Goal: Information Seeking & Learning: Learn about a topic

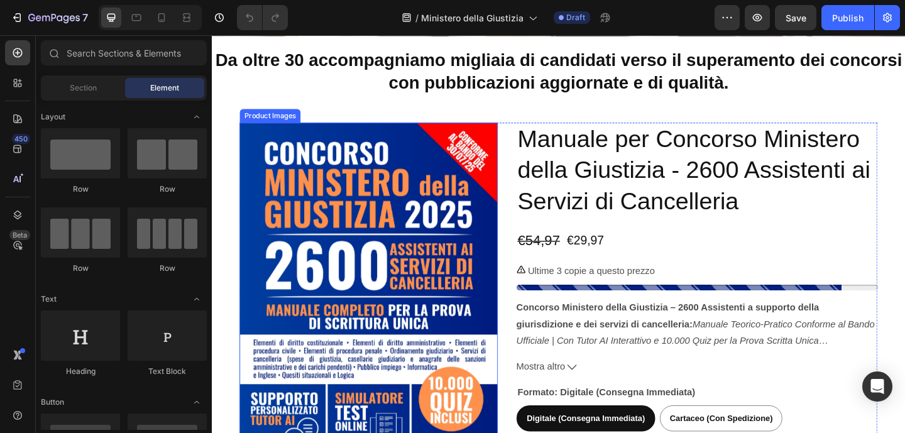
scroll to position [248, 0]
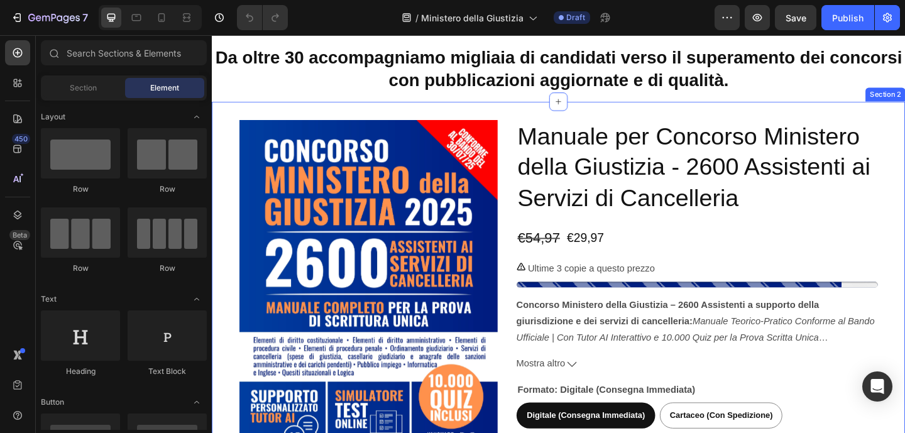
click at [904, 148] on div "Product Images Manuale per Concorso Ministero della Giustizia - 2600 Assistenti…" at bounding box center [589, 347] width 754 height 480
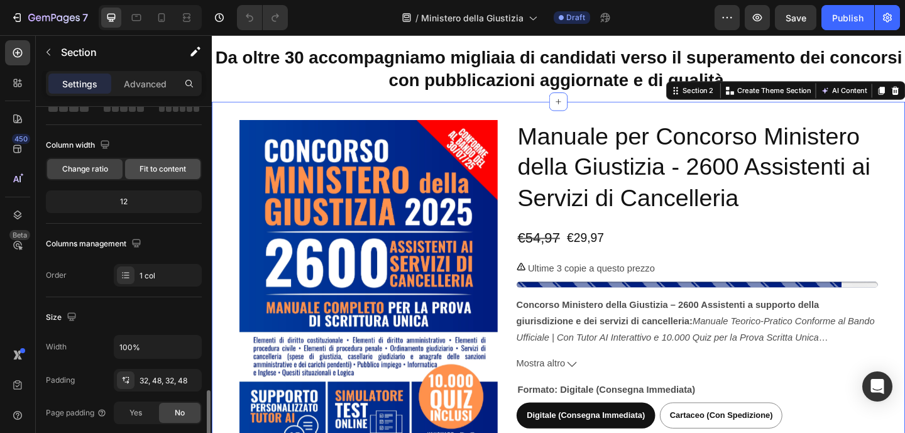
scroll to position [0, 0]
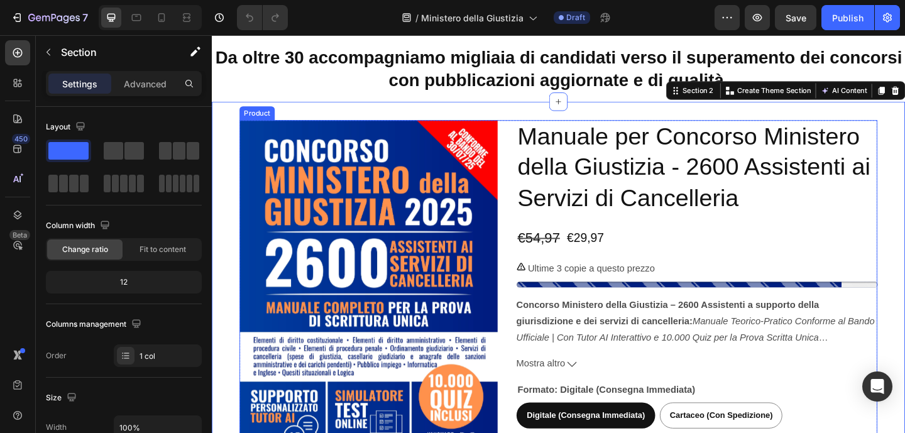
click at [537, 131] on div "Product Images Manuale per Concorso Ministero della Giustizia - 2600 Assistenti…" at bounding box center [589, 343] width 694 height 430
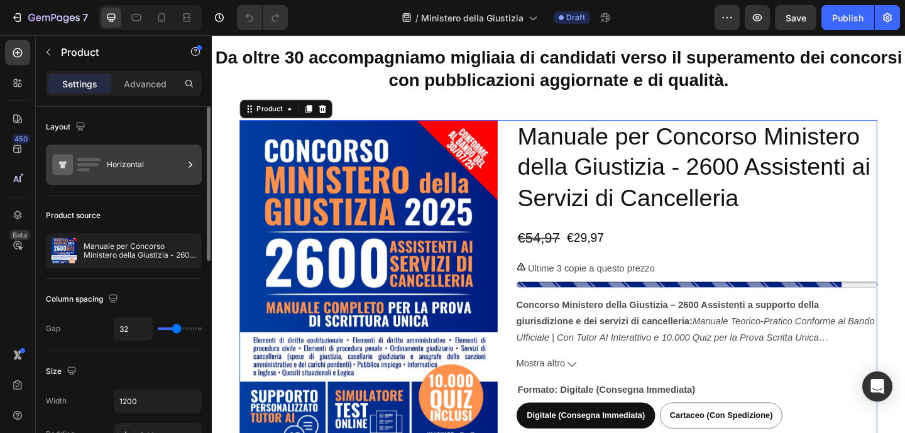
click at [121, 175] on div "Horizontal" at bounding box center [145, 164] width 77 height 29
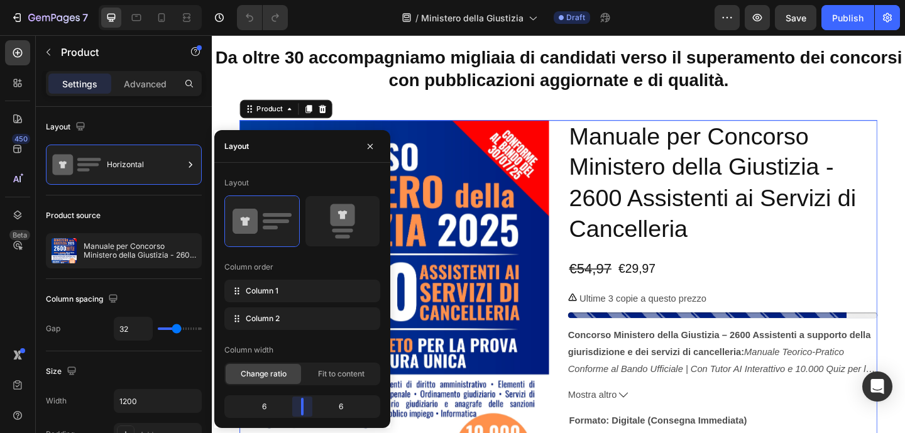
drag, startPoint x: 293, startPoint y: 411, endPoint x: 288, endPoint y: 387, distance: 24.3
click at [302, 0] on body "7 / Ministero della Giustizia Draft Preview Save Publish 450 Beta Sections(18) …" at bounding box center [452, 0] width 905 height 0
radio input "true"
click at [469, 149] on img at bounding box center [410, 346] width 337 height 436
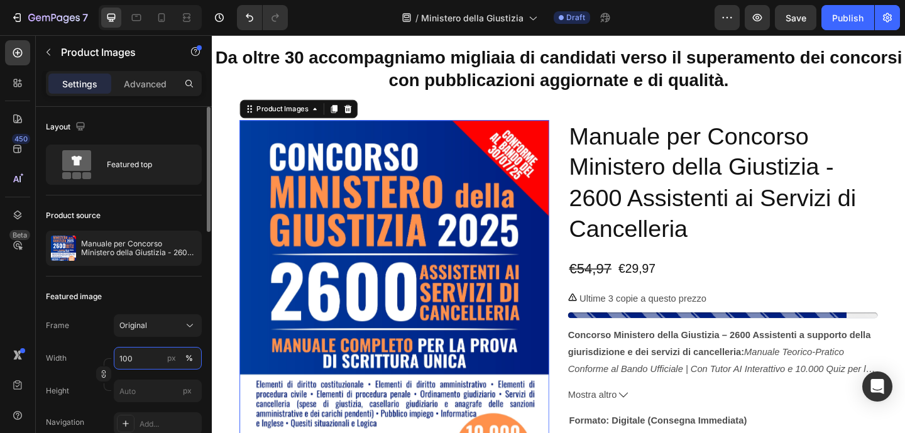
click at [143, 361] on input "100" at bounding box center [158, 358] width 88 height 23
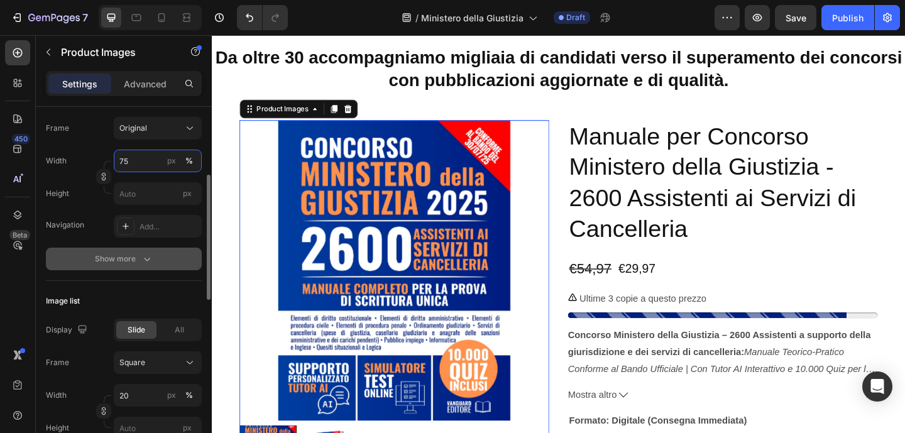
scroll to position [286, 0]
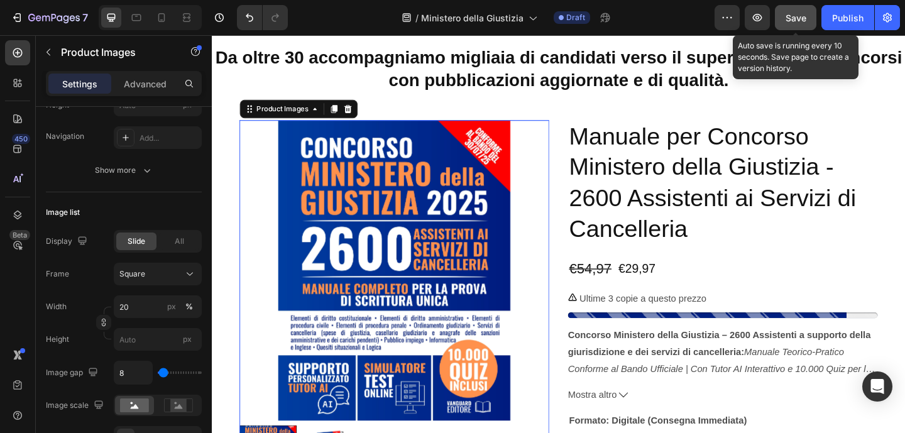
type input "75"
click at [787, 17] on span "Save" at bounding box center [795, 18] width 21 height 11
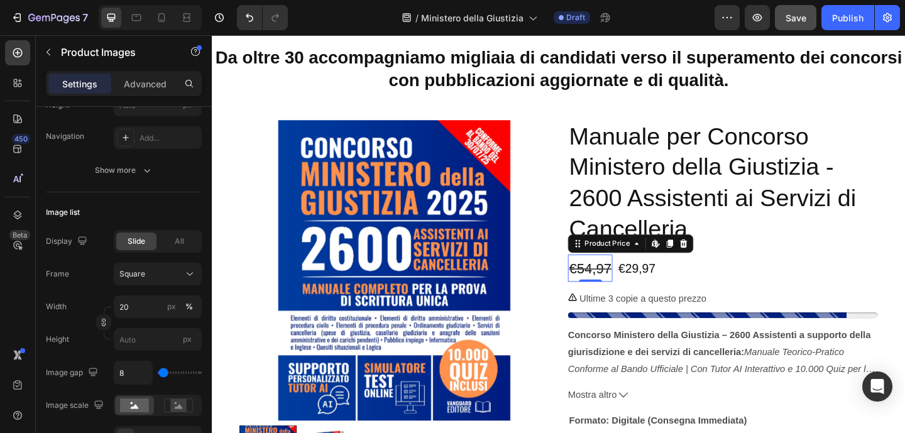
click at [629, 290] on div "€54,97" at bounding box center [623, 289] width 48 height 30
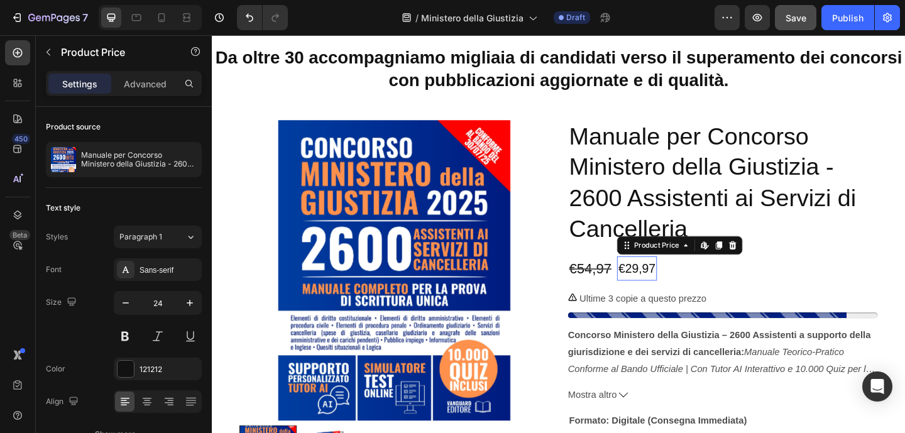
click at [683, 289] on div "€29,97" at bounding box center [673, 289] width 43 height 26
click at [617, 289] on div "€54,97" at bounding box center [623, 289] width 48 height 30
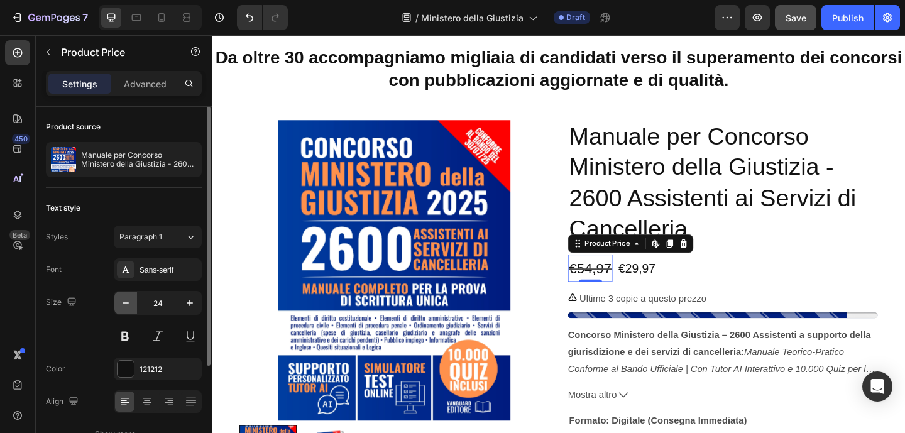
click at [124, 301] on icon "button" at bounding box center [125, 303] width 13 height 13
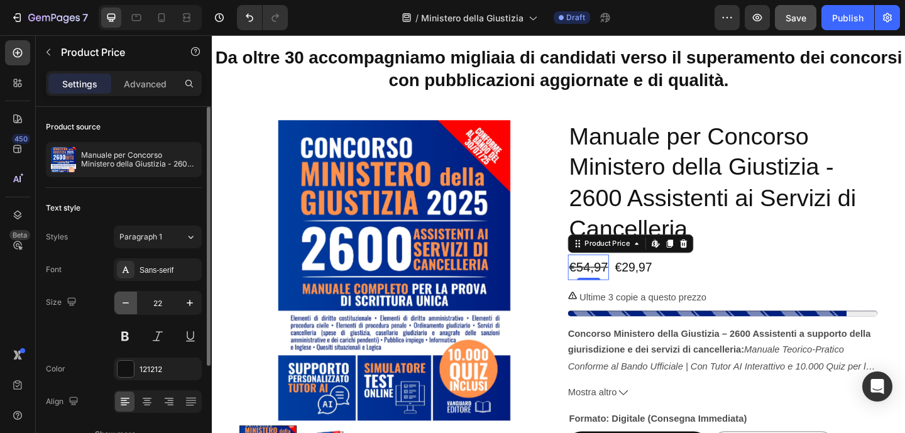
click at [124, 301] on icon "button" at bounding box center [125, 303] width 13 height 13
type input "21"
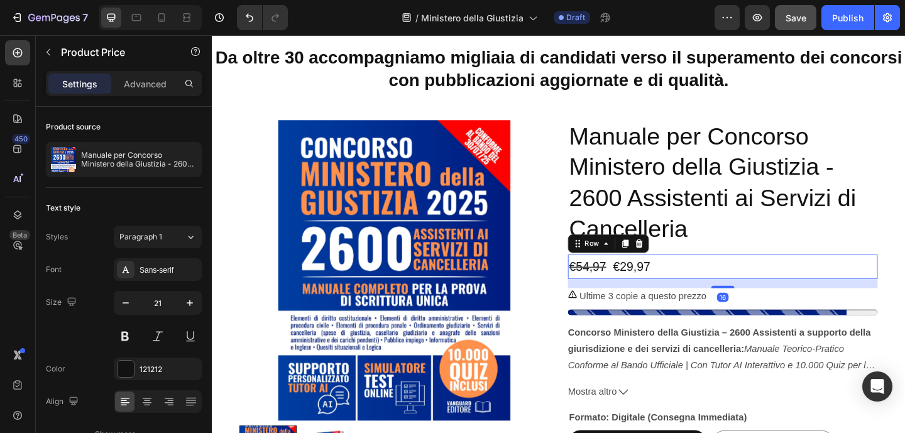
click at [786, 291] on div "€29,97 Product Price Product Price €54,97 Product Price Product Price Row 16" at bounding box center [767, 287] width 337 height 26
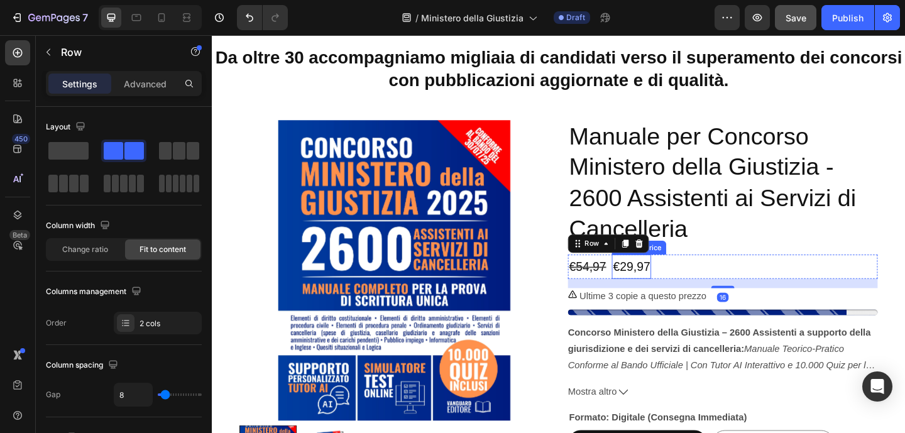
click at [678, 285] on div "€29,97" at bounding box center [667, 287] width 43 height 26
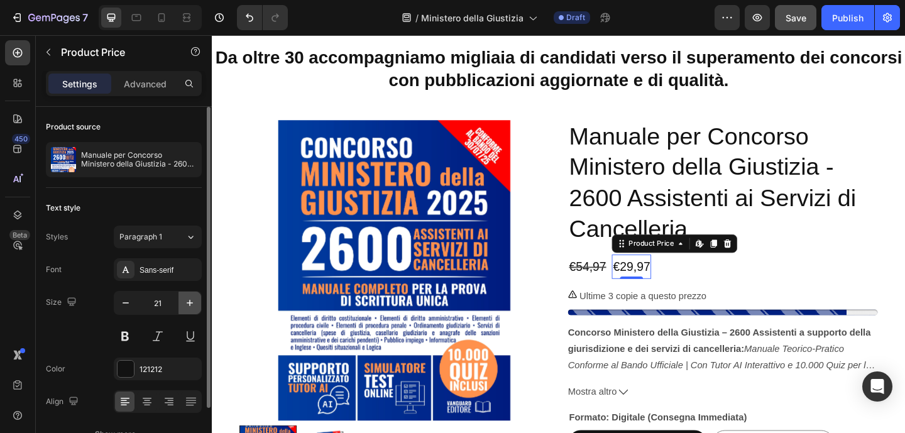
click at [190, 300] on icon "button" at bounding box center [189, 303] width 13 height 13
type input "22"
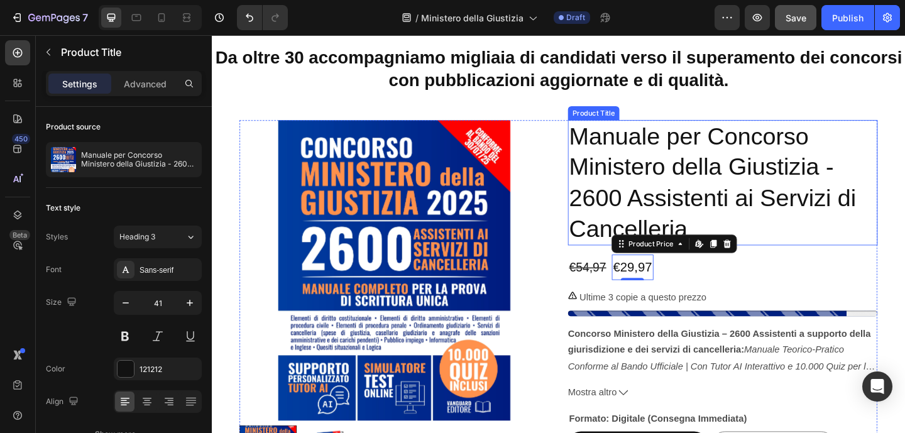
click at [835, 256] on h2 "Manuale per Concorso Ministero della Giustizia - 2600 Assistenti ai Servizi di …" at bounding box center [767, 196] width 337 height 136
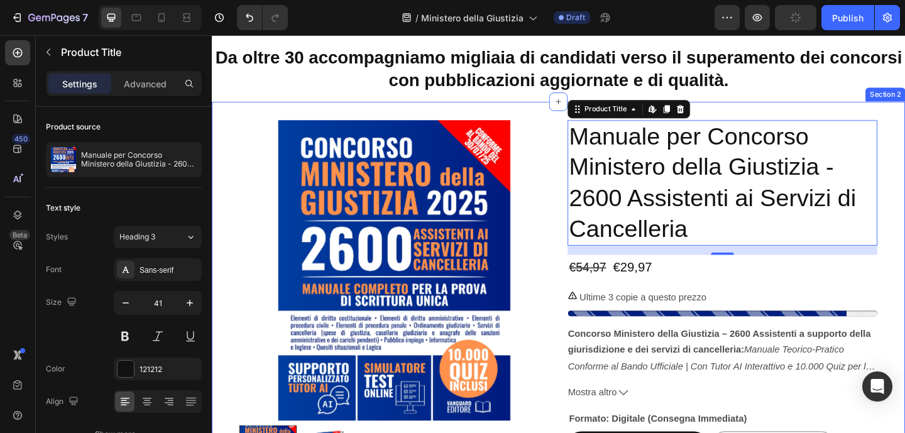
click at [904, 248] on div "Product Images Manuale per Concorso Ministero della Giustizia - 2600 Assistenti…" at bounding box center [589, 350] width 754 height 486
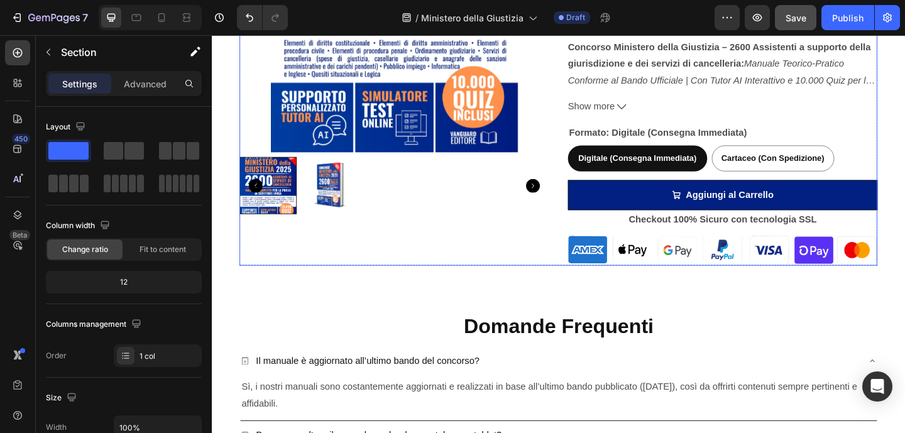
scroll to position [2437, 0]
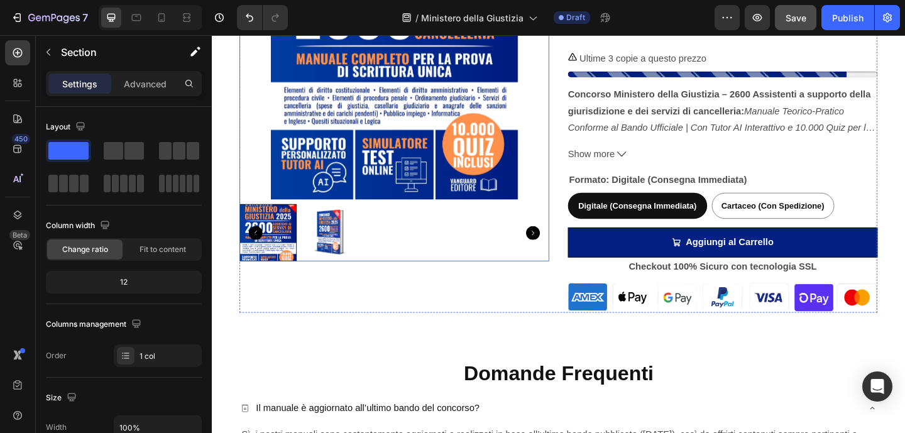
click at [560, 156] on div at bounding box center [410, 40] width 337 height 349
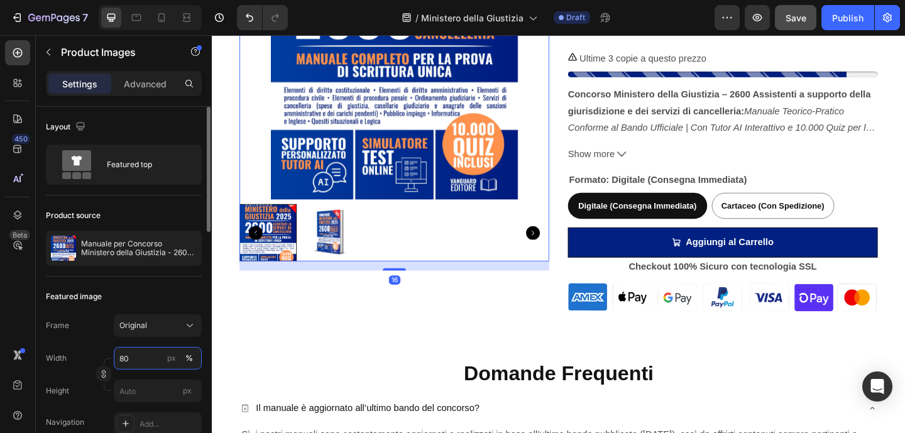
click at [130, 357] on input "80" at bounding box center [158, 358] width 88 height 23
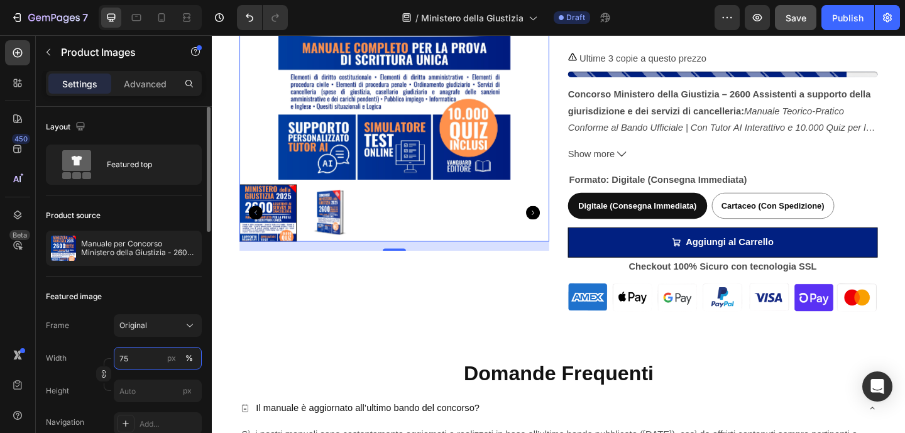
type input "75"
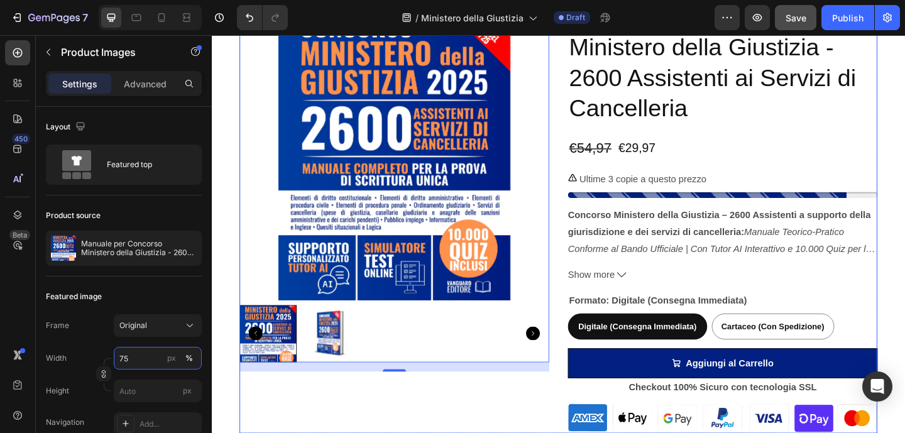
scroll to position [2303, 0]
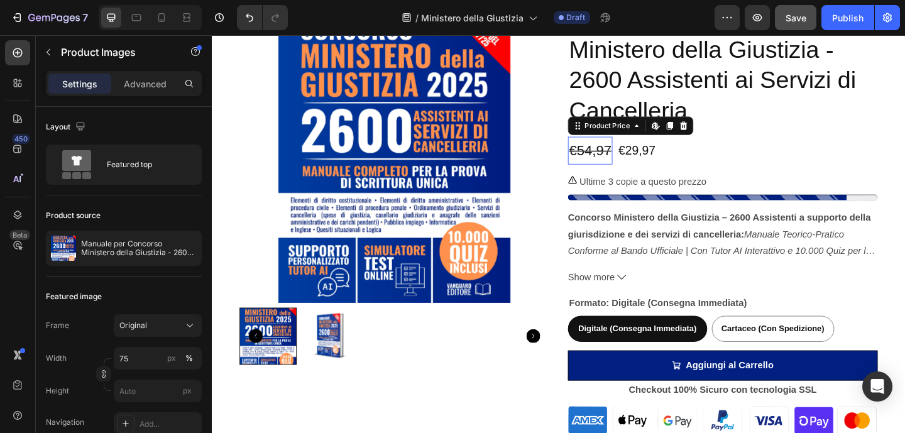
click at [626, 158] on div "€54,97" at bounding box center [623, 161] width 48 height 30
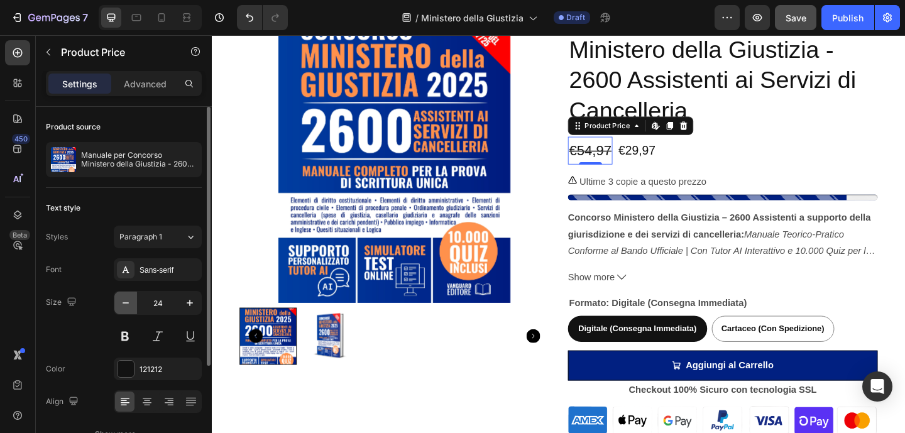
click at [122, 298] on icon "button" at bounding box center [125, 303] width 13 height 13
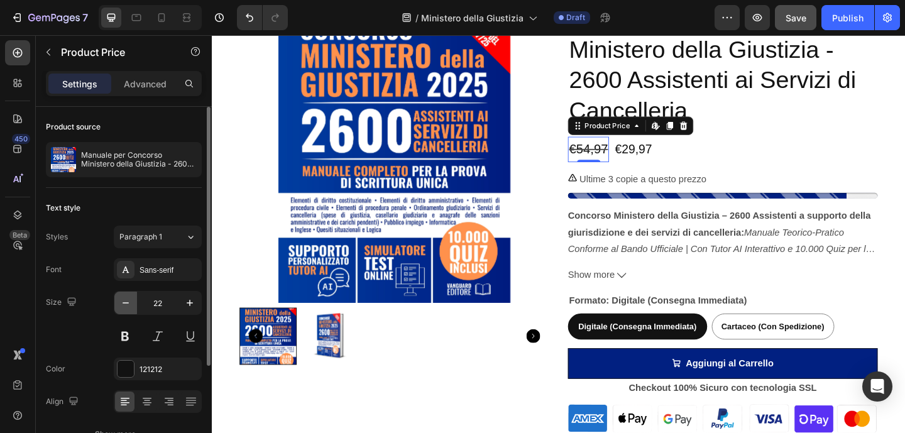
click at [122, 298] on icon "button" at bounding box center [125, 303] width 13 height 13
type input "21"
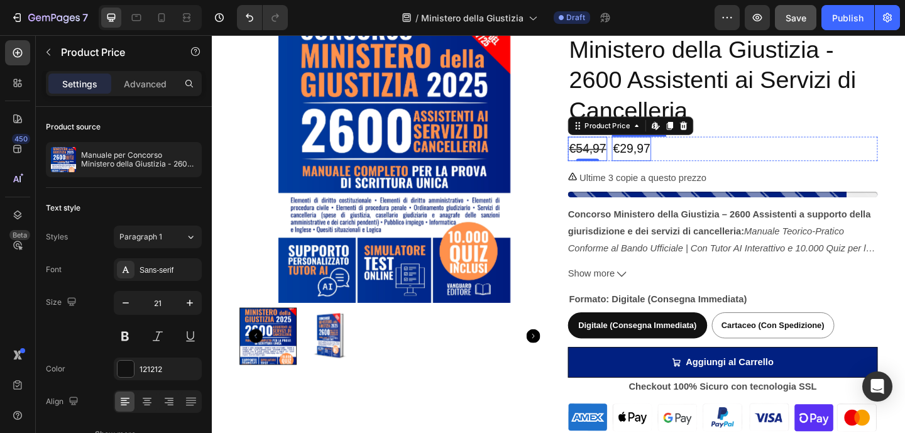
click at [684, 160] on div "€29,97" at bounding box center [667, 159] width 43 height 26
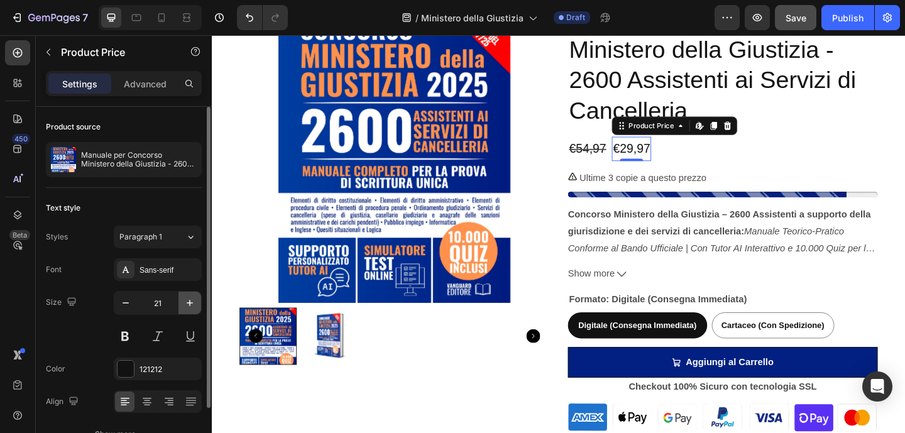
click at [191, 302] on icon "button" at bounding box center [189, 303] width 13 height 13
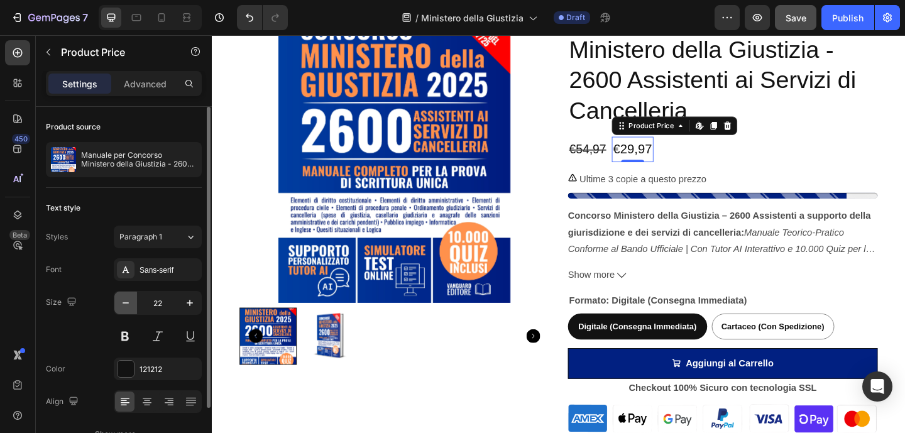
click at [128, 303] on icon "button" at bounding box center [125, 303] width 13 height 13
type input "21"
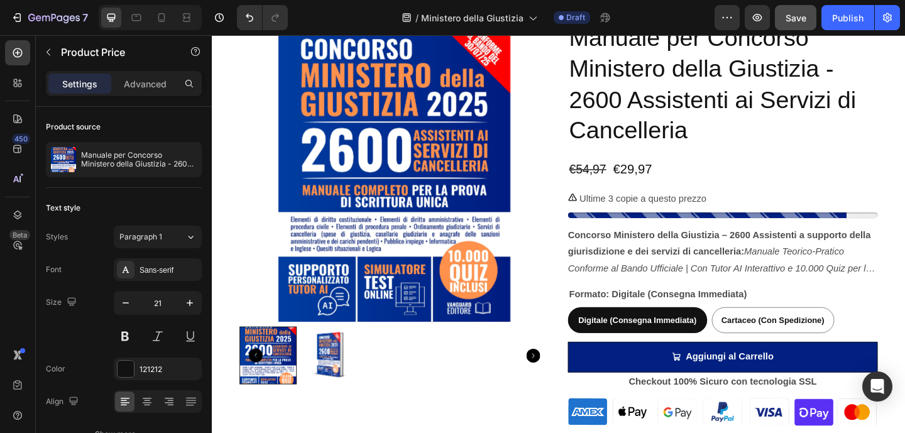
scroll to position [188, 0]
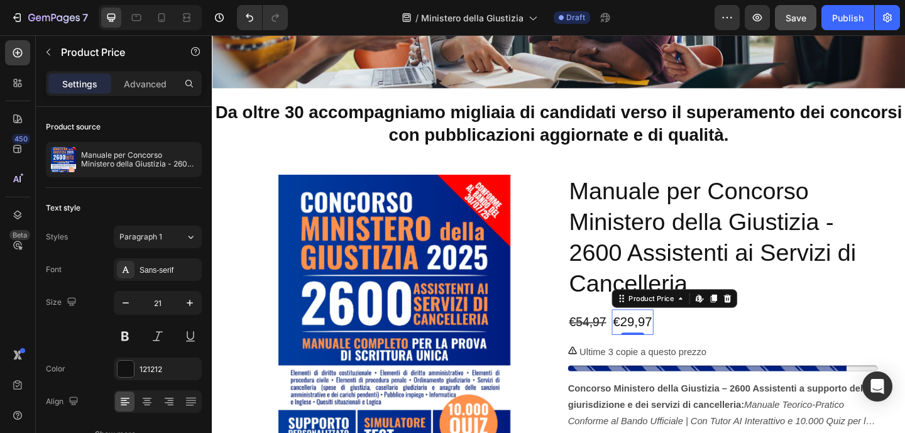
click at [668, 343] on div "€29,97" at bounding box center [668, 348] width 45 height 28
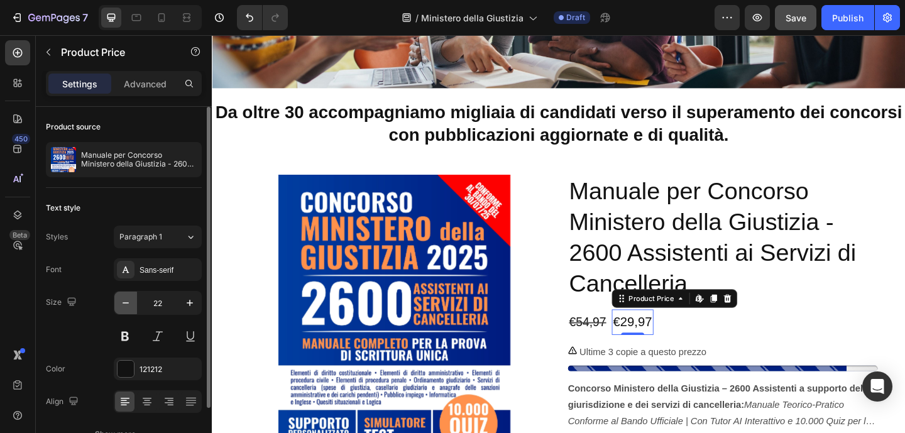
click at [122, 305] on icon "button" at bounding box center [125, 303] width 13 height 13
type input "21"
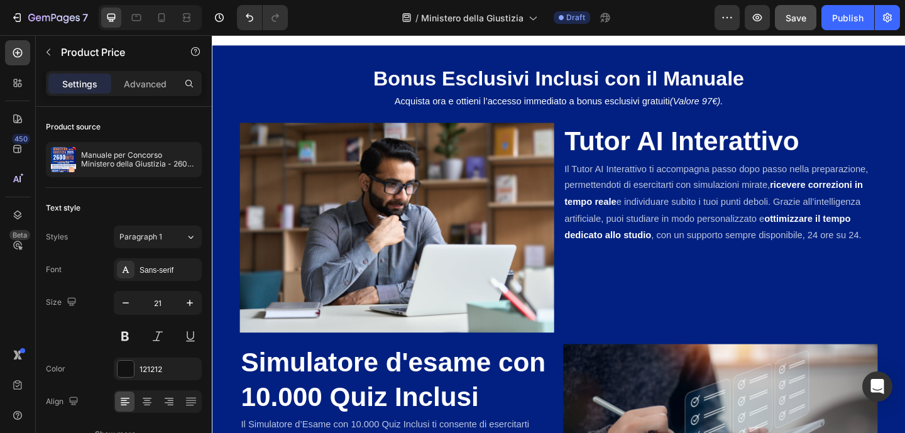
scroll to position [1758, 0]
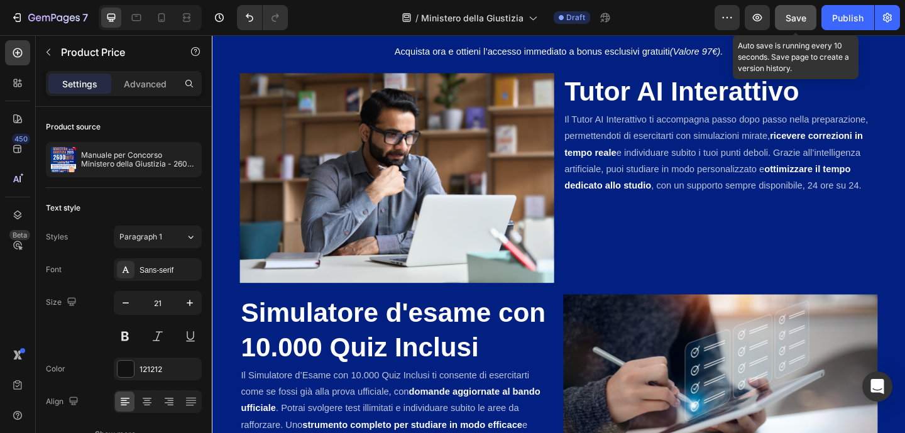
click at [800, 24] on button "Save" at bounding box center [795, 17] width 41 height 25
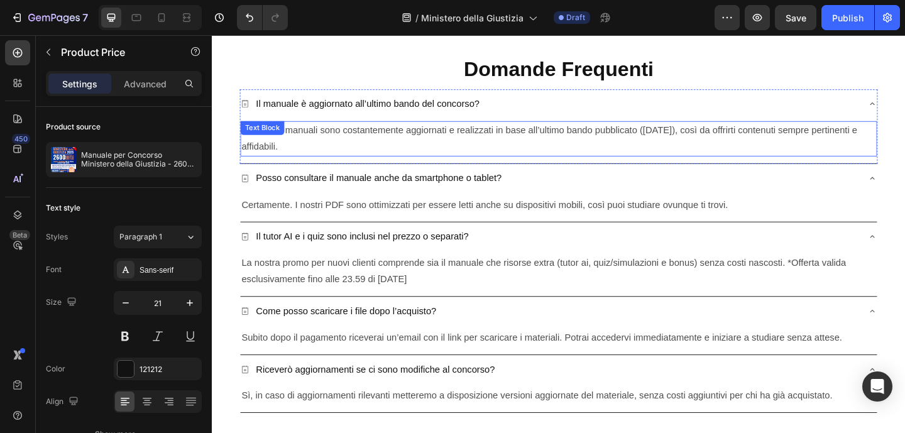
scroll to position [2767, 0]
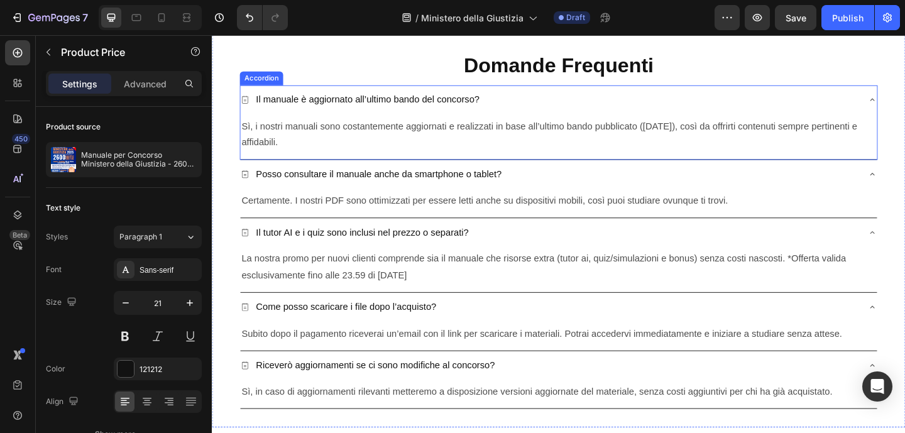
click at [843, 98] on div "Il manuale è aggiornato all’ultimo bando del concorso?" at bounding box center [579, 106] width 672 height 22
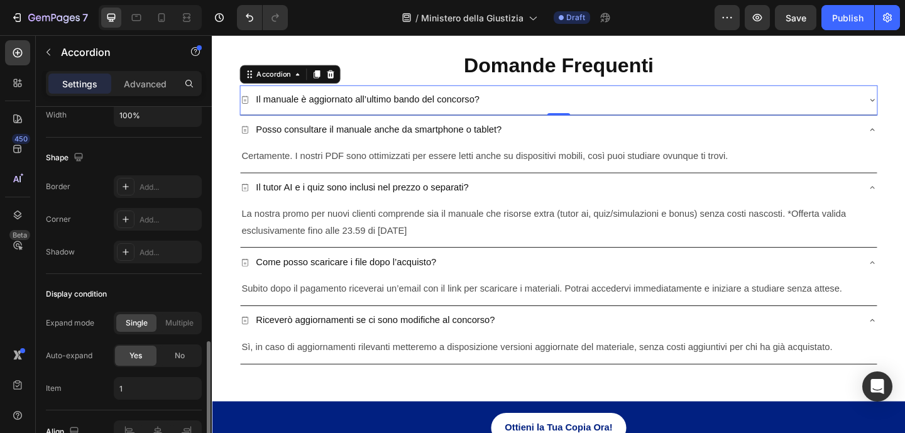
scroll to position [843, 0]
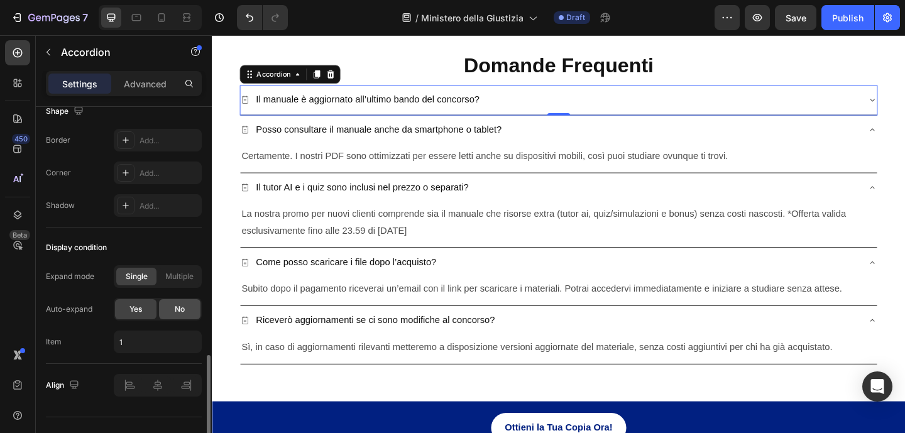
click at [173, 314] on div "No" at bounding box center [179, 309] width 41 height 20
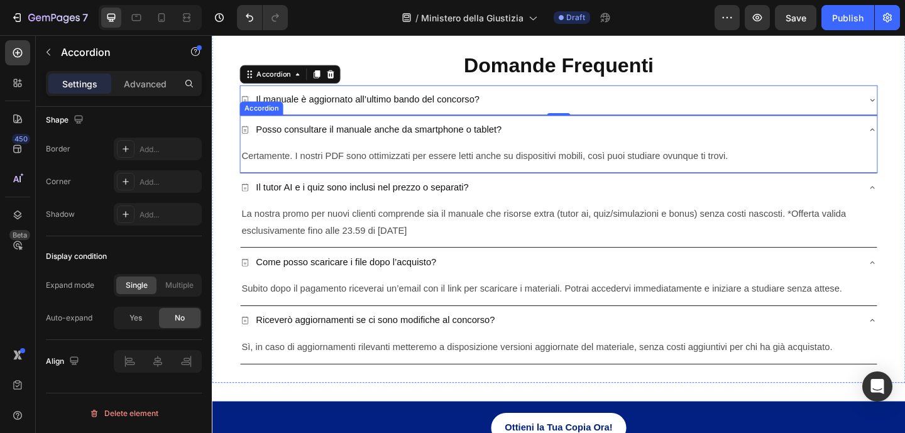
click at [616, 146] on div "Posso consultare il manuale anche da smartphone o tablet?" at bounding box center [579, 139] width 672 height 22
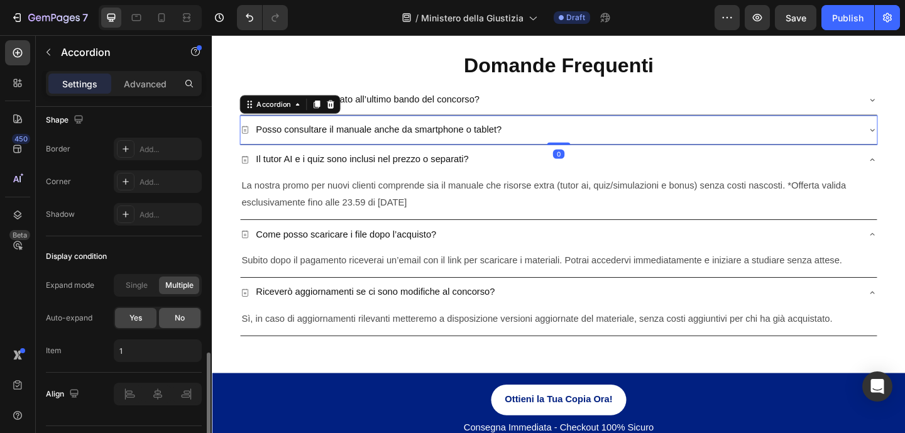
click at [175, 317] on span "No" at bounding box center [180, 317] width 10 height 11
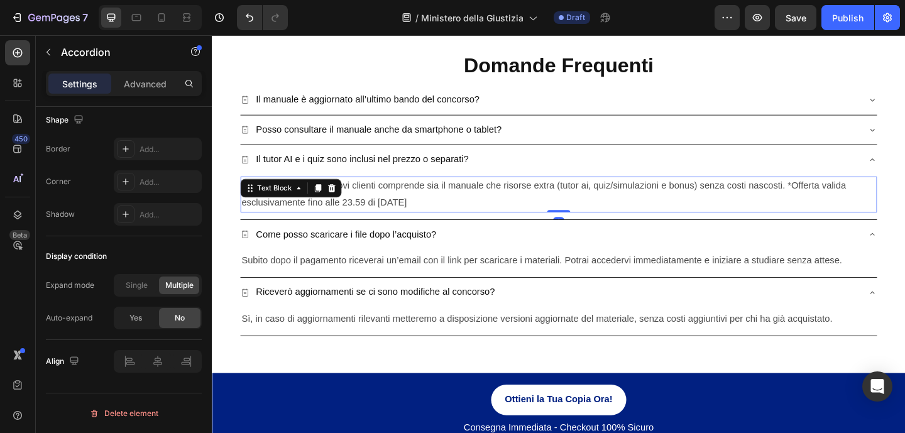
click at [547, 219] on p "La nostra promo per nuovi clienti comprende sia il manuale che risorse extra (t…" at bounding box center [589, 208] width 690 height 36
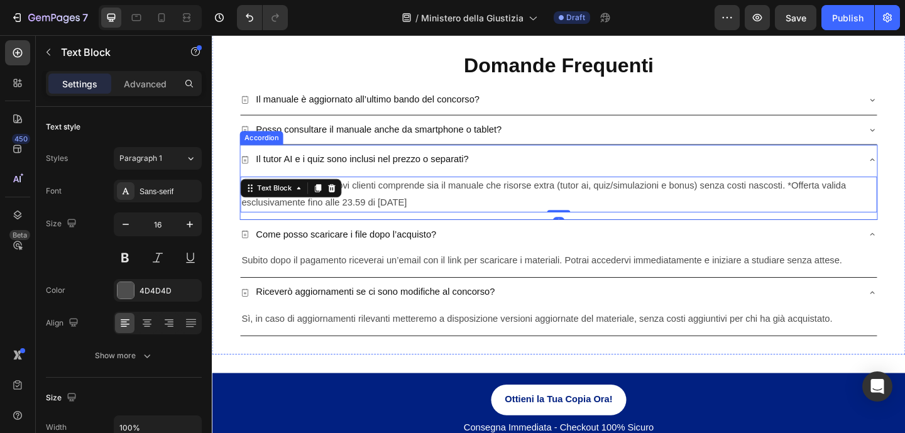
click at [537, 165] on div "Il tutor AI e i quiz sono inclusi nel prezzo o separati?" at bounding box center [579, 171] width 672 height 22
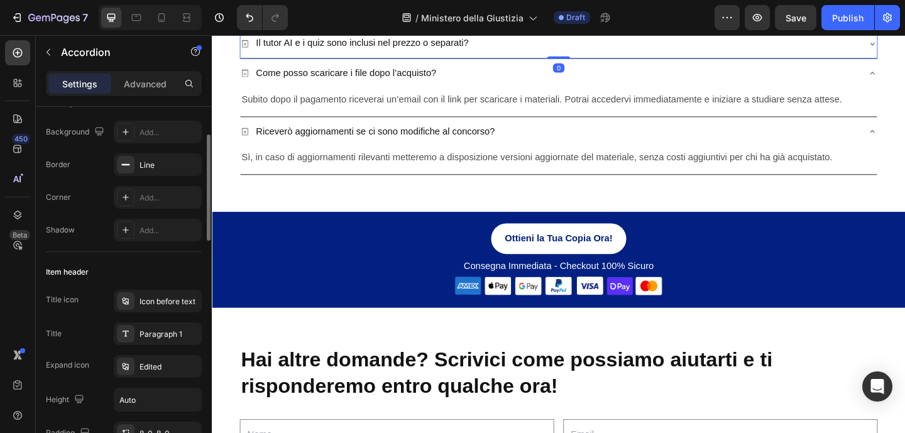
scroll to position [2899, 0]
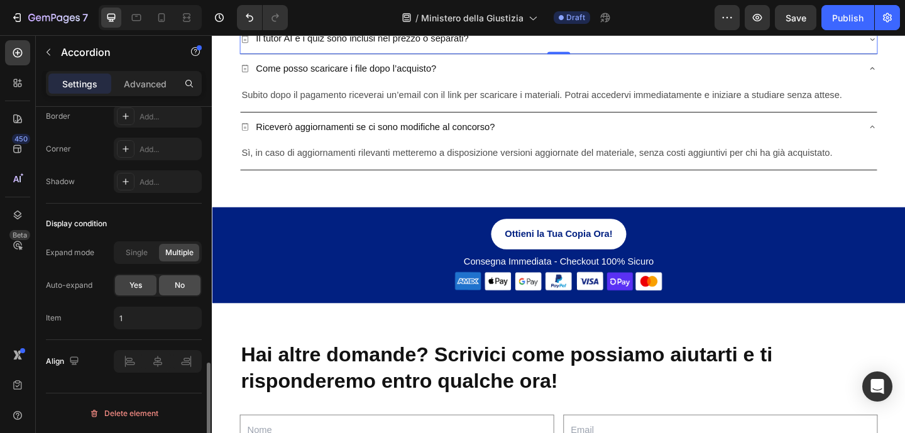
click at [170, 286] on div "No" at bounding box center [179, 285] width 41 height 20
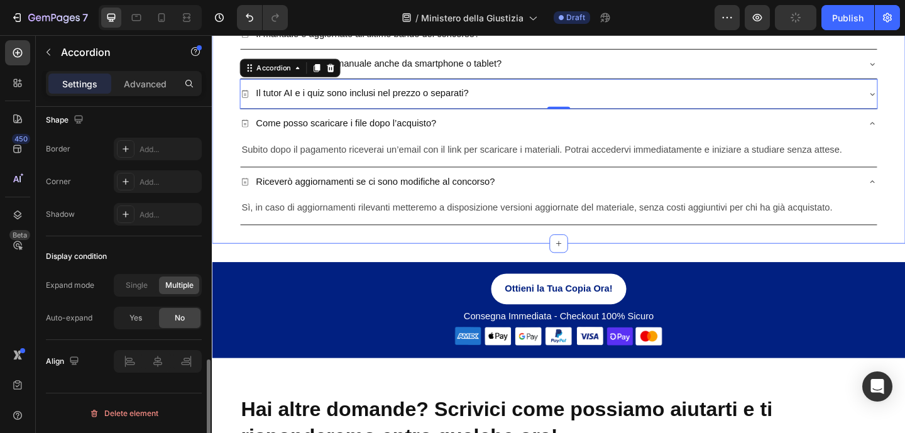
scroll to position [2660, 0]
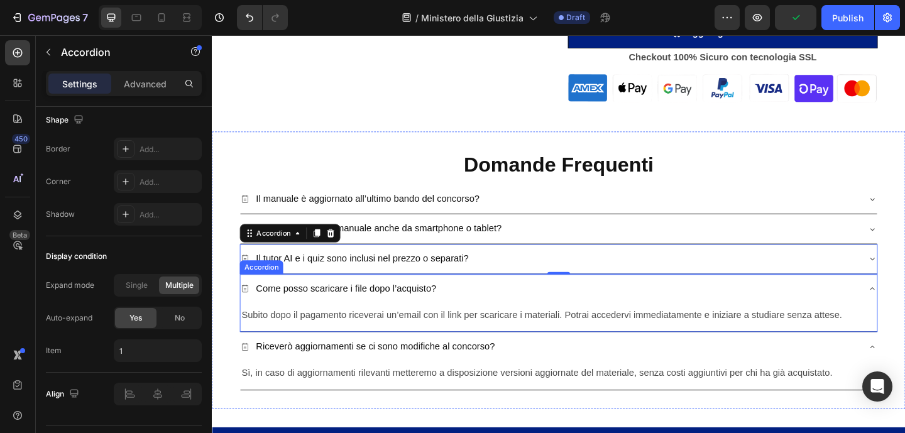
click at [727, 322] on div "Come posso scaricare i file dopo l’acquisto?" at bounding box center [589, 311] width 692 height 32
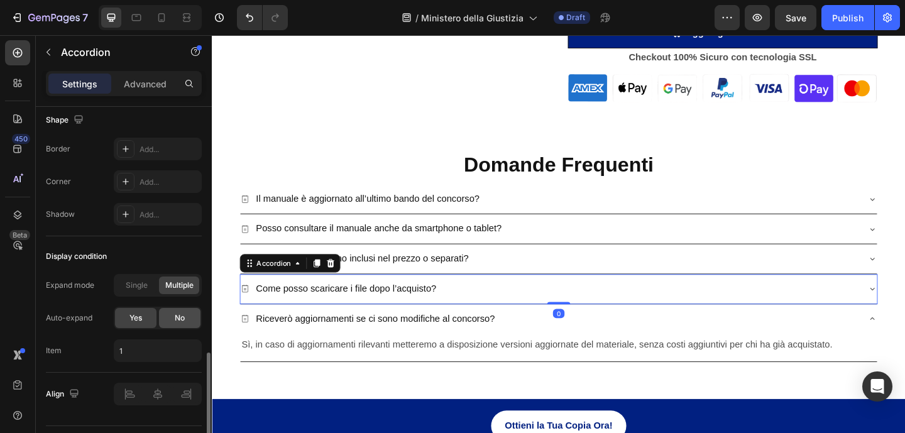
click at [176, 322] on span "No" at bounding box center [180, 317] width 10 height 11
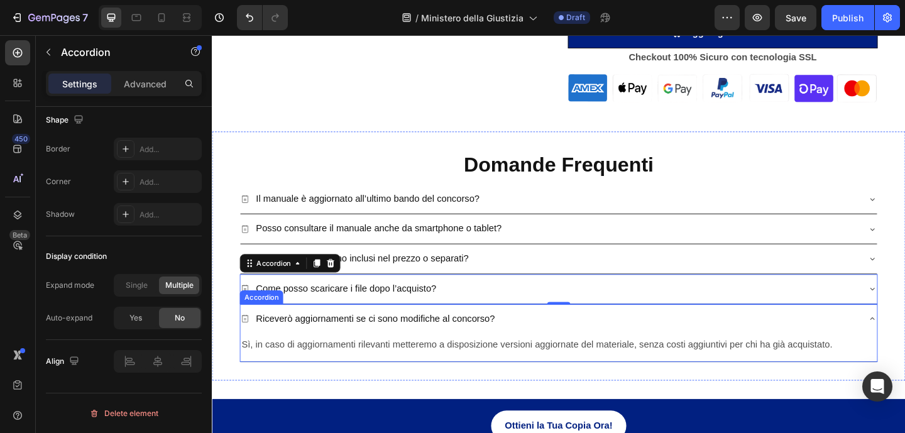
click at [726, 347] on div "Riceverò aggiornamenti se ci sono modifiche al concorso?" at bounding box center [579, 344] width 672 height 22
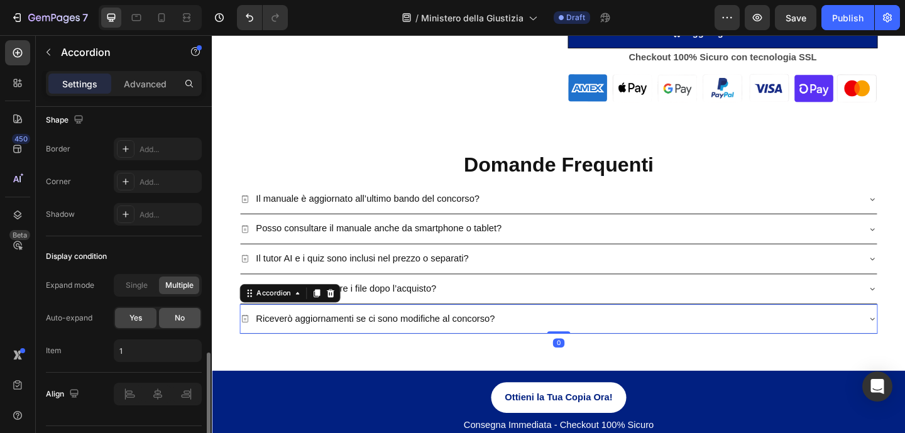
click at [186, 321] on div "No" at bounding box center [179, 318] width 41 height 20
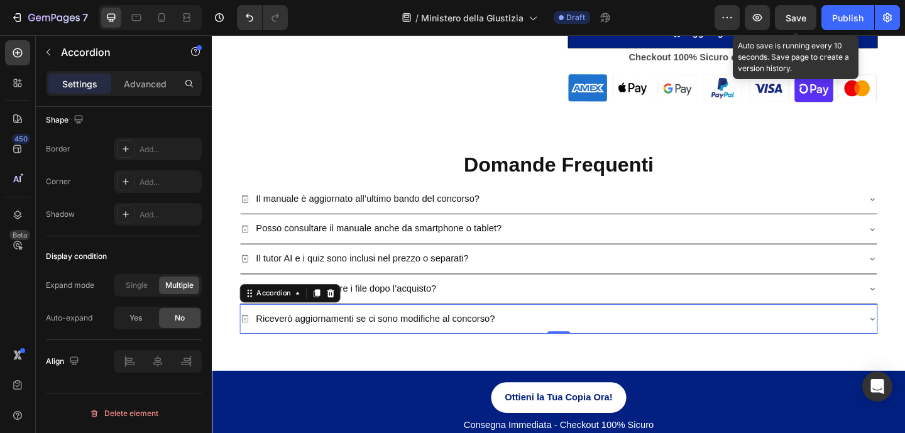
click at [798, 19] on span "Save" at bounding box center [795, 18] width 21 height 11
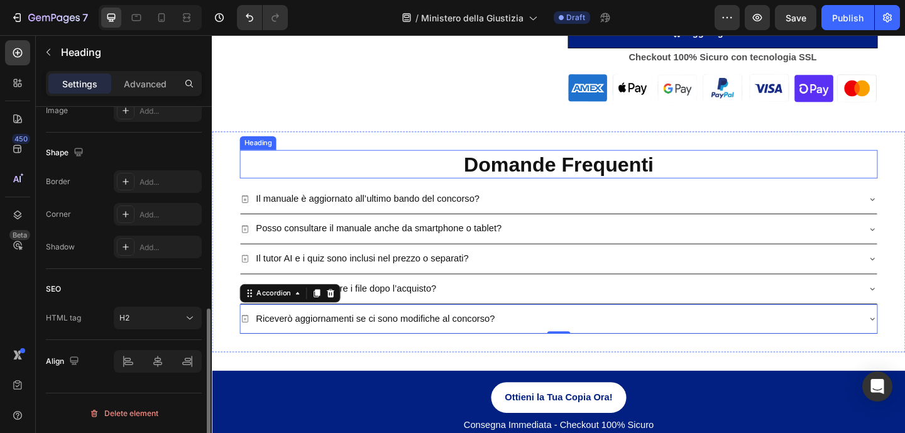
click at [278, 166] on h2 "Domande Frequenti" at bounding box center [589, 175] width 694 height 31
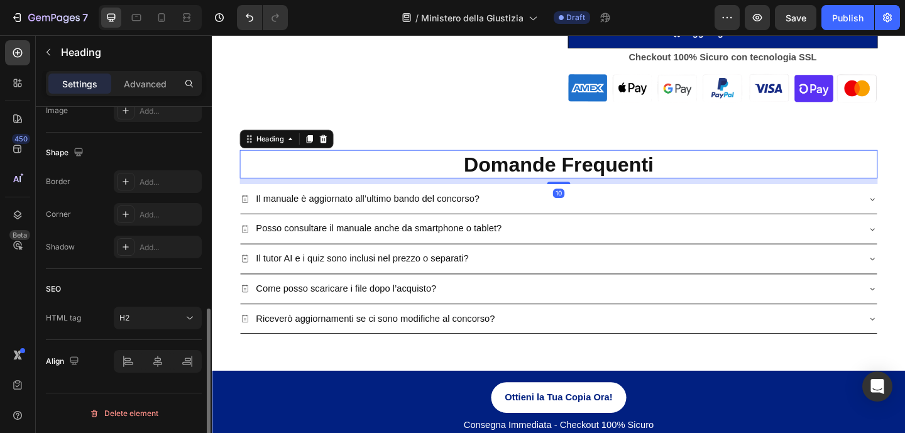
scroll to position [0, 0]
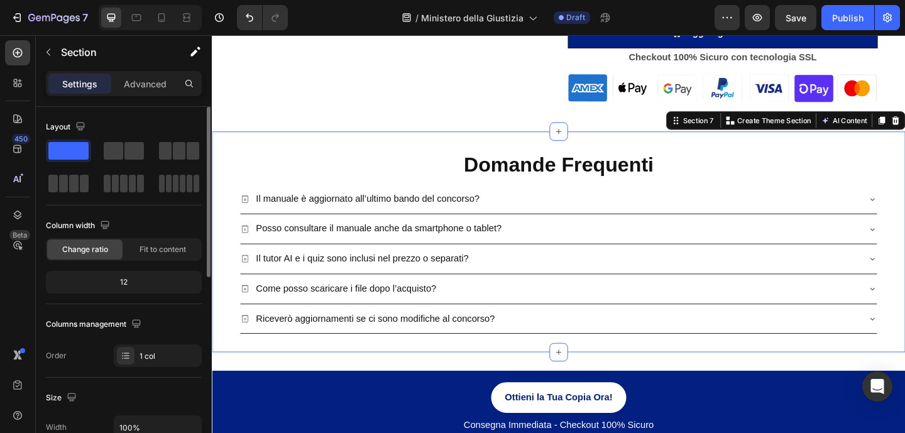
click at [229, 203] on div "Domande Frequenti Heading Il manuale è aggiornato all’ultimo bando del concorso…" at bounding box center [589, 260] width 754 height 240
click at [138, 86] on p "Advanced" at bounding box center [145, 83] width 43 height 13
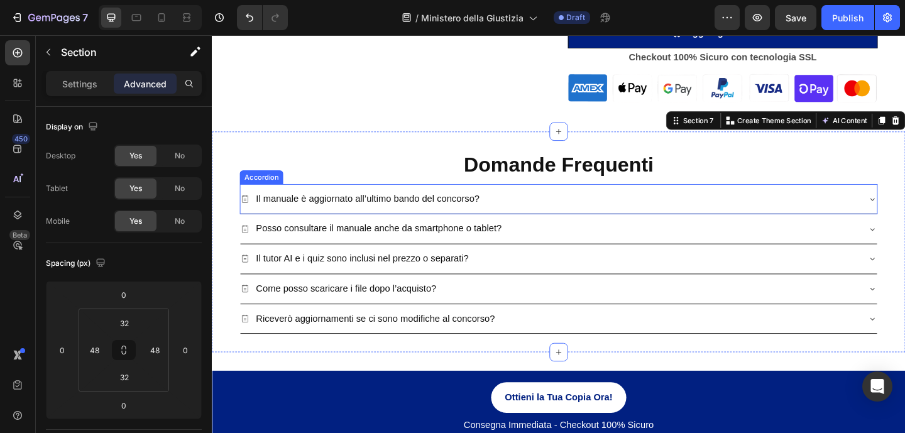
click at [876, 197] on div "Il manuale è aggiornato all’ultimo bando del concorso?" at bounding box center [589, 213] width 692 height 32
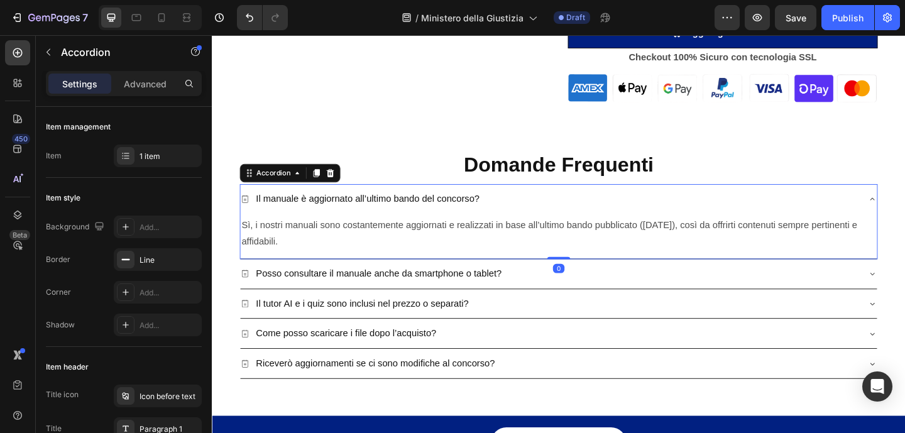
click at [895, 221] on div "Il manuale è aggiornato all’ultimo bando del concorso?" at bounding box center [579, 213] width 672 height 22
